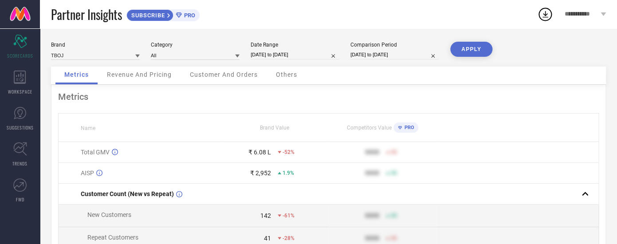
click at [269, 50] on div "Date Range [DATE] to [DATE]" at bounding box center [295, 51] width 89 height 18
click at [265, 55] on input "[DATE] to [DATE]" at bounding box center [295, 54] width 89 height 9
select select "8"
select select "2025"
select select "9"
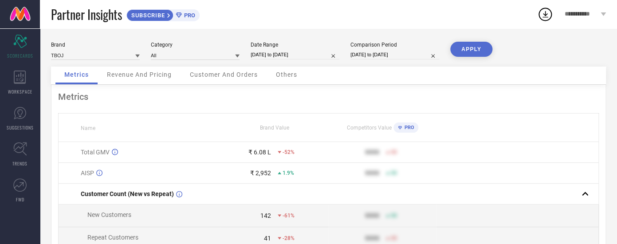
select select "2025"
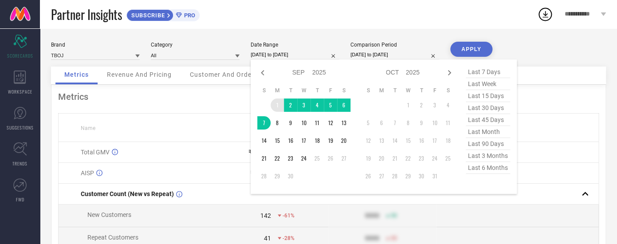
click at [274, 110] on td "1" at bounding box center [276, 104] width 13 height 13
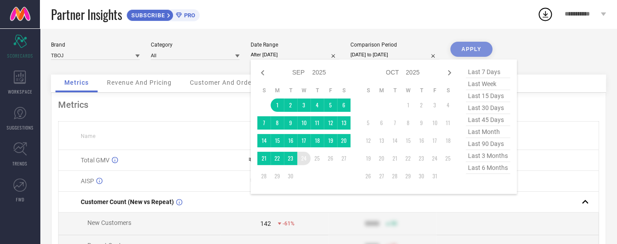
type input "[DATE] to [DATE]"
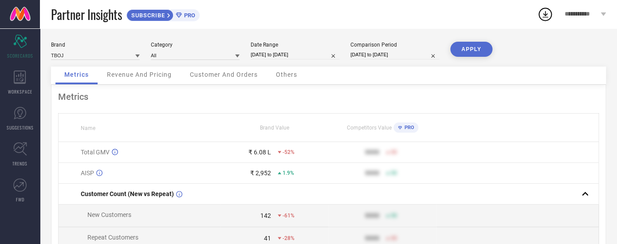
click at [459, 45] on button "APPLY" at bounding box center [471, 49] width 42 height 15
click at [101, 158] on td "Total GMV" at bounding box center [140, 152] width 162 height 21
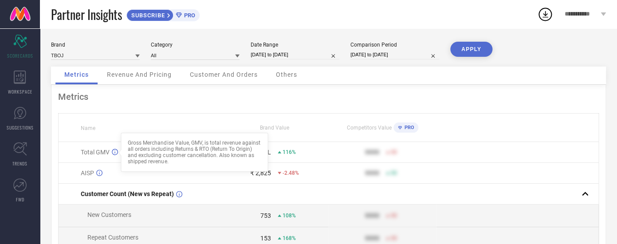
click at [115, 154] on icon at bounding box center [115, 152] width 6 height 6
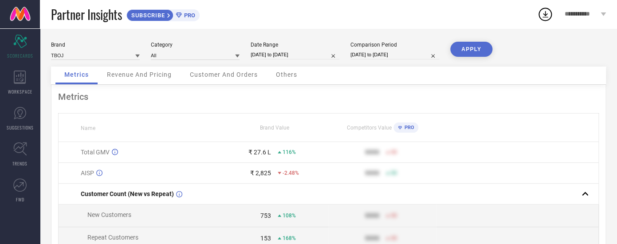
click at [95, 174] on div "AISP" at bounding box center [150, 172] width 139 height 7
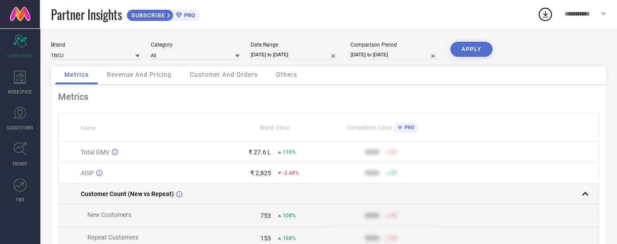
click at [119, 197] on span "Customer Count (New vs Repeat)" at bounding box center [127, 193] width 93 height 7
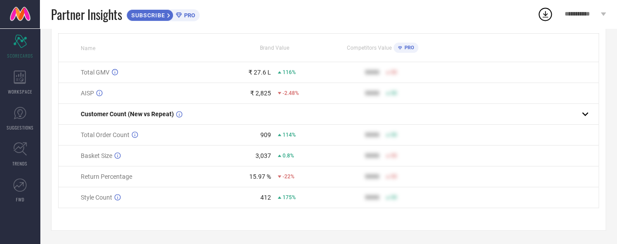
scroll to position [48, 0]
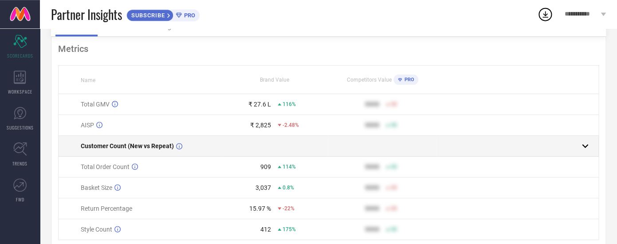
click at [139, 152] on td "Customer Count (New vs Repeat)" at bounding box center [140, 146] width 162 height 21
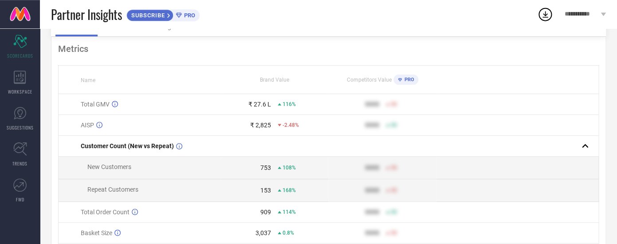
scroll to position [80, 0]
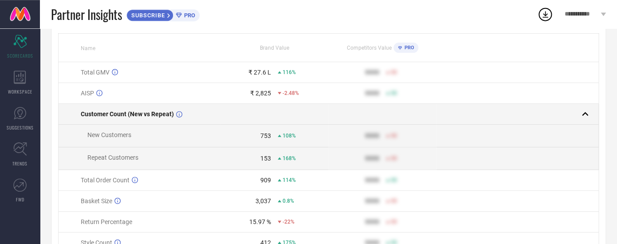
click at [155, 116] on span "Customer Count (New vs Repeat)" at bounding box center [127, 113] width 93 height 7
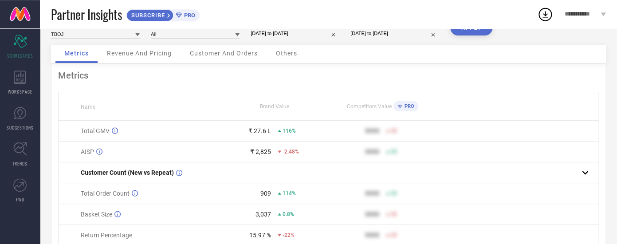
scroll to position [0, 0]
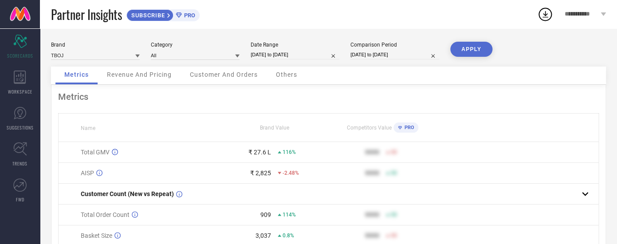
click at [130, 69] on div "Revenue And Pricing" at bounding box center [139, 76] width 82 height 18
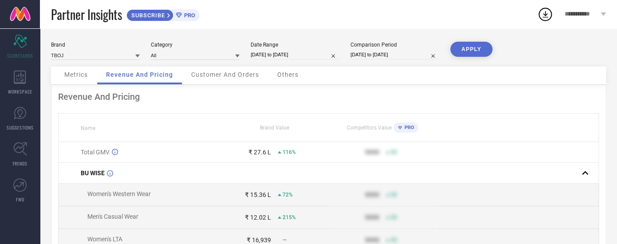
click at [86, 80] on div "Metrics" at bounding box center [75, 76] width 41 height 18
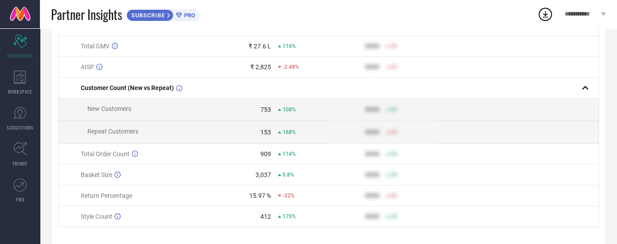
scroll to position [108, 0]
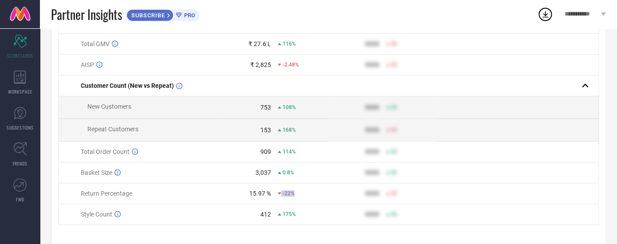
drag, startPoint x: 78, startPoint y: 195, endPoint x: 301, endPoint y: 195, distance: 223.0
click at [301, 195] on tr "Return Percentage 15.97 % -22% 9999 50" at bounding box center [329, 193] width 540 height 21
click at [206, 213] on div "Style Count" at bounding box center [150, 214] width 139 height 7
drag, startPoint x: 76, startPoint y: 215, endPoint x: 418, endPoint y: 224, distance: 342.0
click at [418, 224] on tr "Style Count 412 175% 9999 50" at bounding box center [329, 214] width 540 height 21
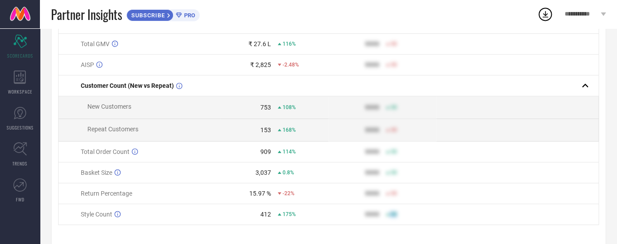
click at [418, 224] on td "9999 50" at bounding box center [382, 214] width 108 height 21
drag, startPoint x: 75, startPoint y: 192, endPoint x: 401, endPoint y: 204, distance: 325.7
click at [401, 204] on tr "Return Percentage 15.97 % -22% 9999 50" at bounding box center [329, 193] width 540 height 21
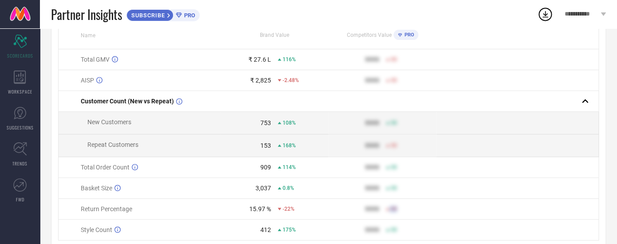
scroll to position [79, 0]
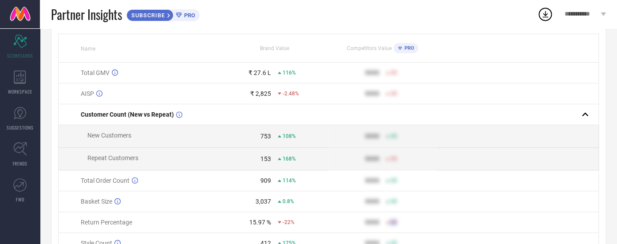
click at [114, 104] on td "AISP" at bounding box center [140, 93] width 162 height 21
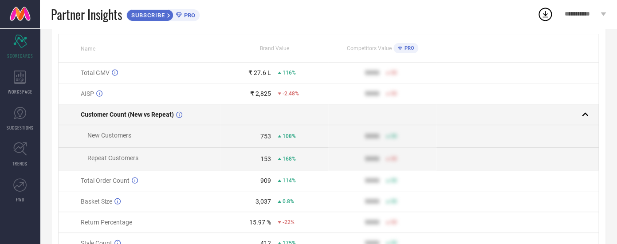
click at [104, 113] on span "Customer Count (New vs Repeat)" at bounding box center [127, 114] width 93 height 7
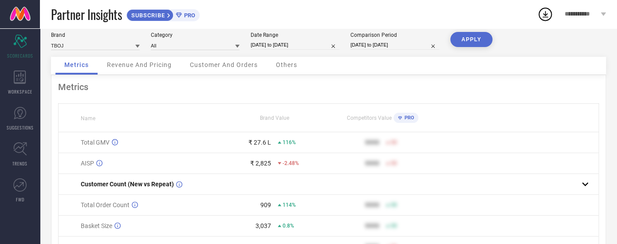
scroll to position [16, 0]
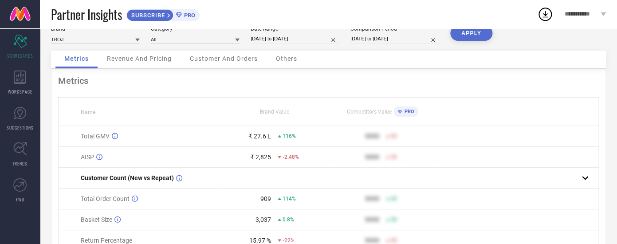
click at [123, 58] on span "Revenue And Pricing" at bounding box center [139, 58] width 65 height 7
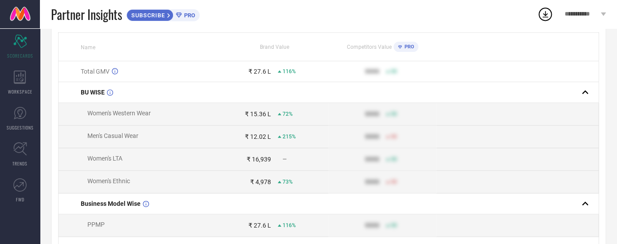
scroll to position [80, 0]
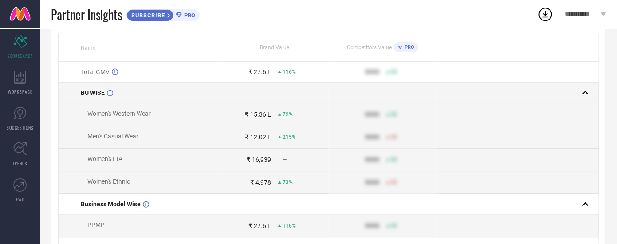
click at [92, 86] on td "BU WISE" at bounding box center [140, 92] width 162 height 21
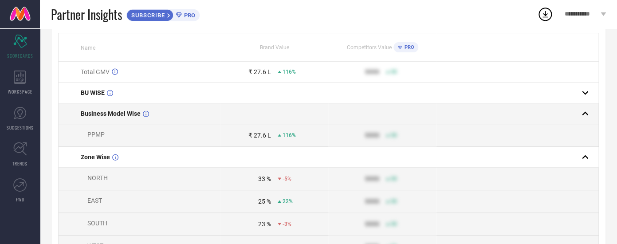
click at [103, 115] on span "Business Model Wise" at bounding box center [111, 113] width 60 height 7
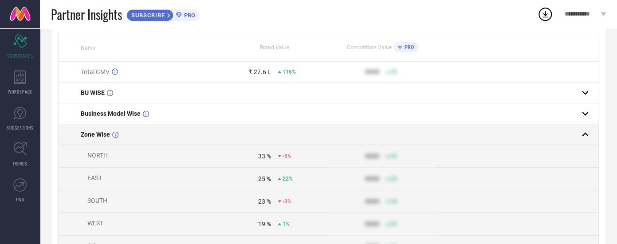
click at [106, 135] on span "Zone Wise" at bounding box center [95, 134] width 29 height 7
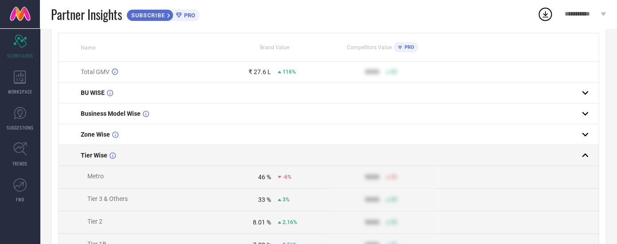
click at [100, 162] on td "Tier Wise" at bounding box center [140, 155] width 162 height 21
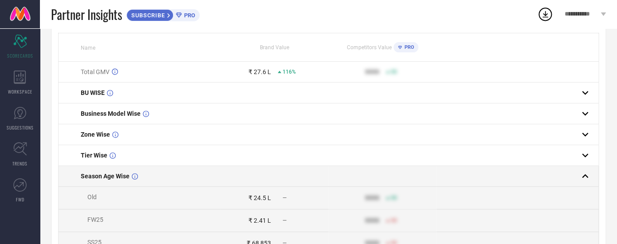
click at [106, 183] on td "Season Age Wise" at bounding box center [140, 176] width 162 height 21
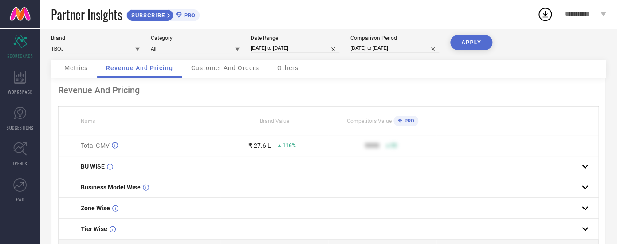
scroll to position [7, 0]
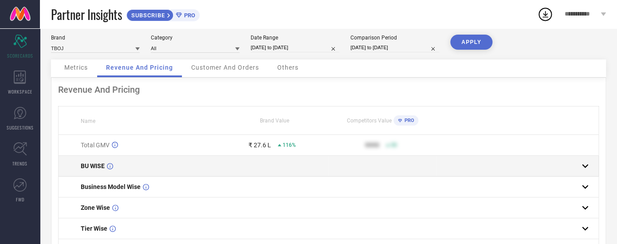
click at [88, 171] on td "BU WISE" at bounding box center [140, 166] width 162 height 21
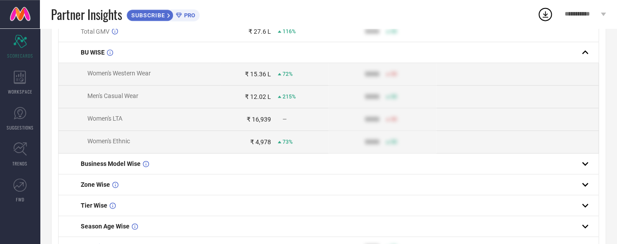
scroll to position [92, 0]
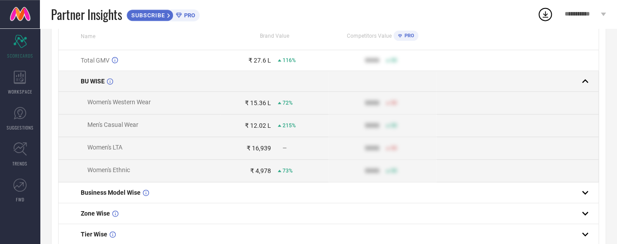
click at [91, 72] on td "BU WISE" at bounding box center [140, 81] width 162 height 21
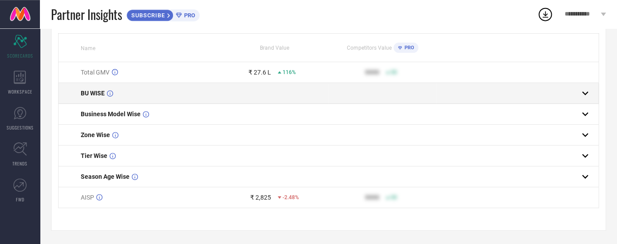
scroll to position [82, 0]
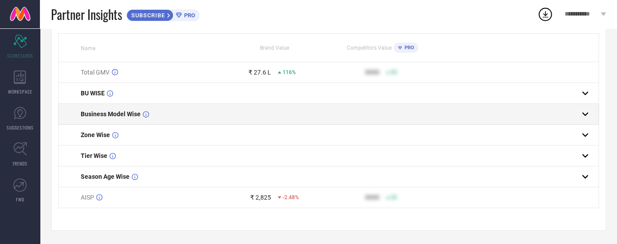
click at [101, 110] on span "Business Model Wise" at bounding box center [111, 113] width 60 height 7
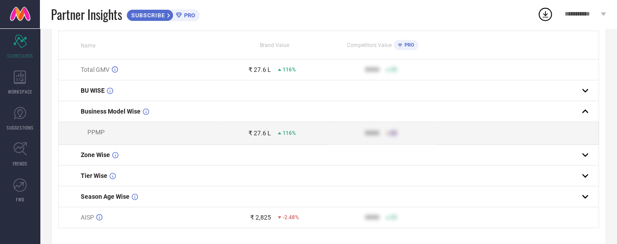
drag, startPoint x: 76, startPoint y: 106, endPoint x: 381, endPoint y: 143, distance: 307.3
click at [381, 143] on tbody "Total GMV ₹ 27.6 L 116% 9999 50 BU WISE Business Model Wise PPMP ₹ 27.6 L 116% …" at bounding box center [329, 143] width 540 height 169
click at [99, 129] on td "PPMP" at bounding box center [140, 133] width 162 height 23
drag, startPoint x: 70, startPoint y: 106, endPoint x: 185, endPoint y: 137, distance: 119.9
click at [185, 137] on tbody "Total GMV ₹ 27.6 L 116% 9999 50 BU WISE Business Model Wise PPMP ₹ 27.6 L 116% …" at bounding box center [329, 143] width 540 height 169
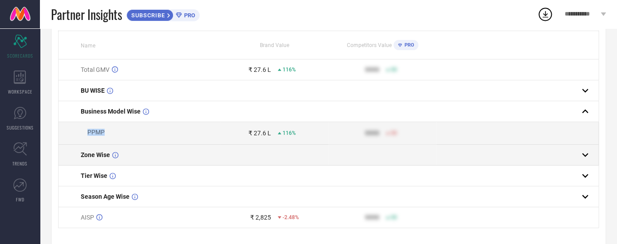
click at [95, 153] on span "Zone Wise" at bounding box center [95, 154] width 29 height 7
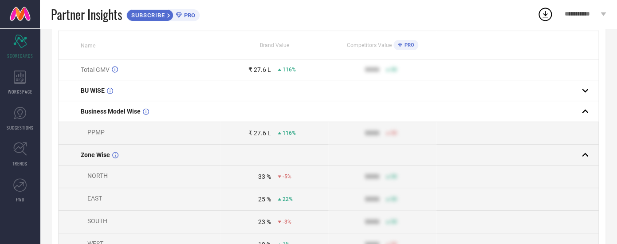
click at [91, 155] on span "Zone Wise" at bounding box center [95, 154] width 29 height 7
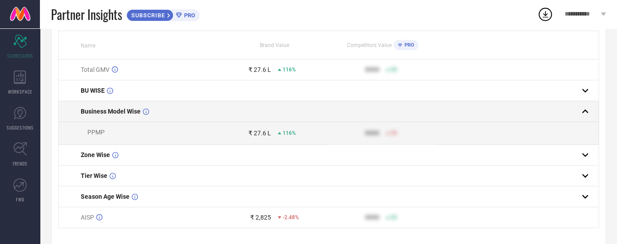
click at [97, 119] on td "Business Model Wise" at bounding box center [140, 111] width 162 height 21
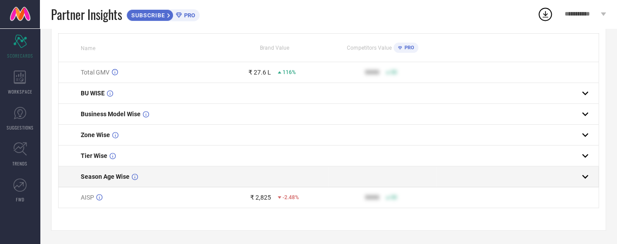
click at [98, 175] on span "Season Age Wise" at bounding box center [105, 176] width 49 height 7
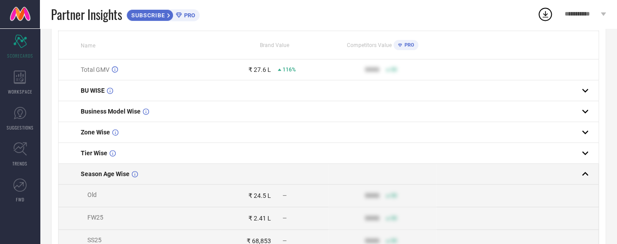
click at [107, 177] on span "Season Age Wise" at bounding box center [105, 173] width 49 height 7
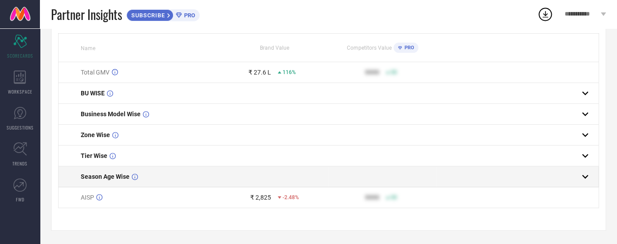
click at [116, 173] on span "Season Age Wise" at bounding box center [105, 176] width 49 height 7
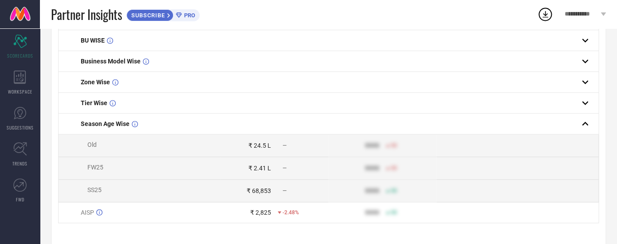
scroll to position [131, 0]
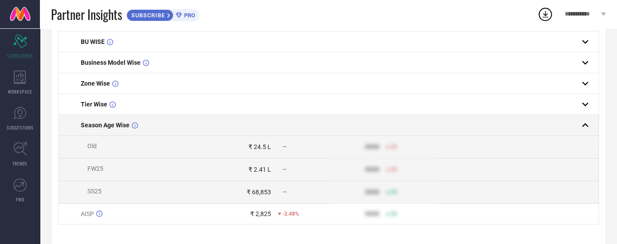
click at [109, 126] on span "Season Age Wise" at bounding box center [105, 125] width 49 height 7
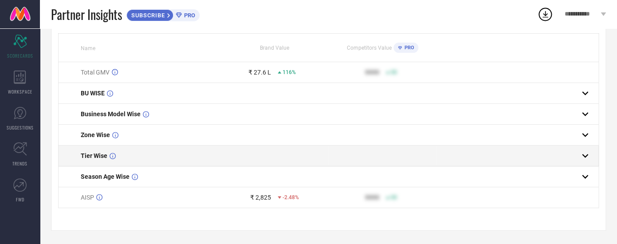
click at [98, 151] on td "Tier Wise" at bounding box center [140, 155] width 162 height 21
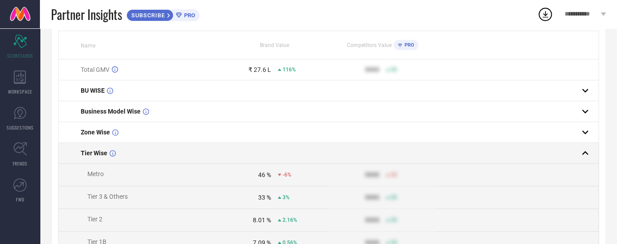
click at [92, 154] on span "Tier Wise" at bounding box center [94, 152] width 27 height 7
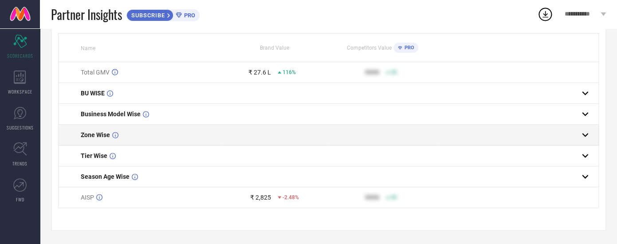
click at [103, 129] on td "Zone Wise" at bounding box center [140, 135] width 162 height 21
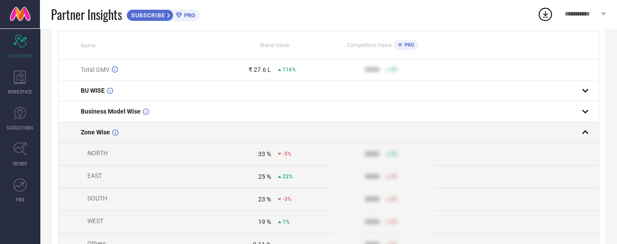
click at [91, 134] on span "Zone Wise" at bounding box center [95, 132] width 29 height 7
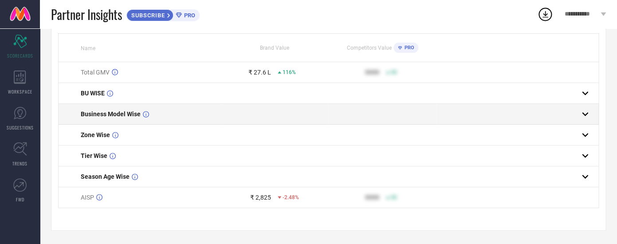
click at [105, 120] on td "Business Model Wise" at bounding box center [140, 114] width 162 height 21
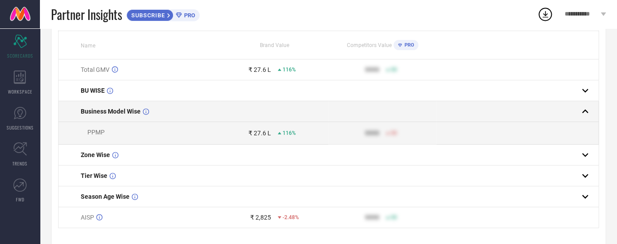
click at [109, 115] on span "Business Model Wise" at bounding box center [111, 111] width 60 height 7
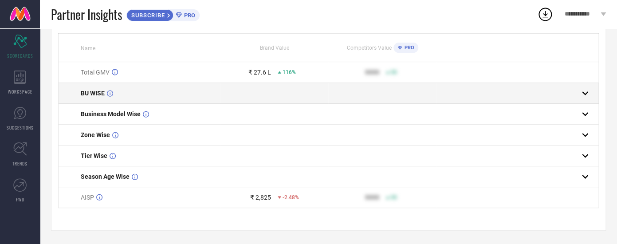
click at [97, 94] on span "BU WISE" at bounding box center [93, 93] width 24 height 7
